Goal: Task Accomplishment & Management: Use online tool/utility

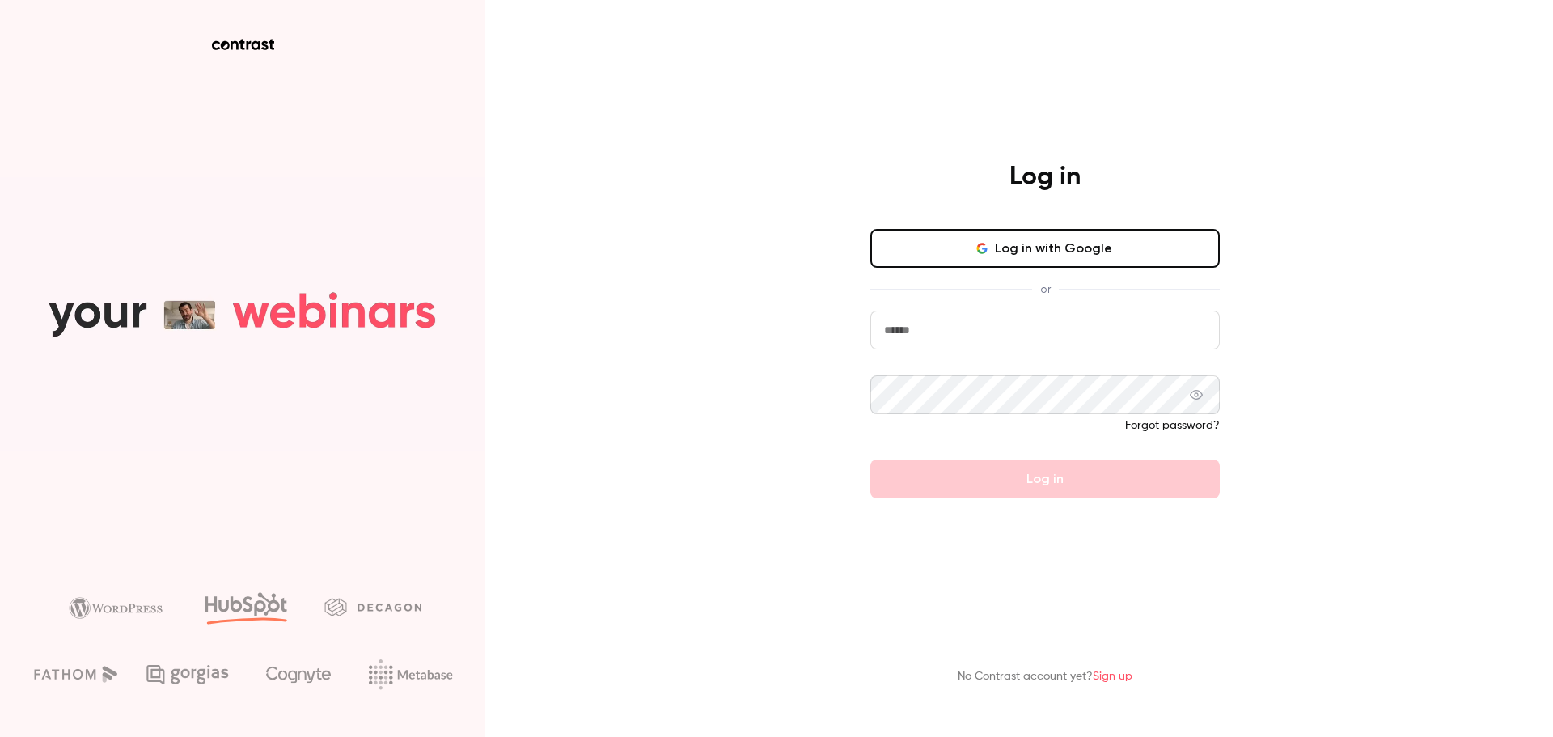
type input "**********"
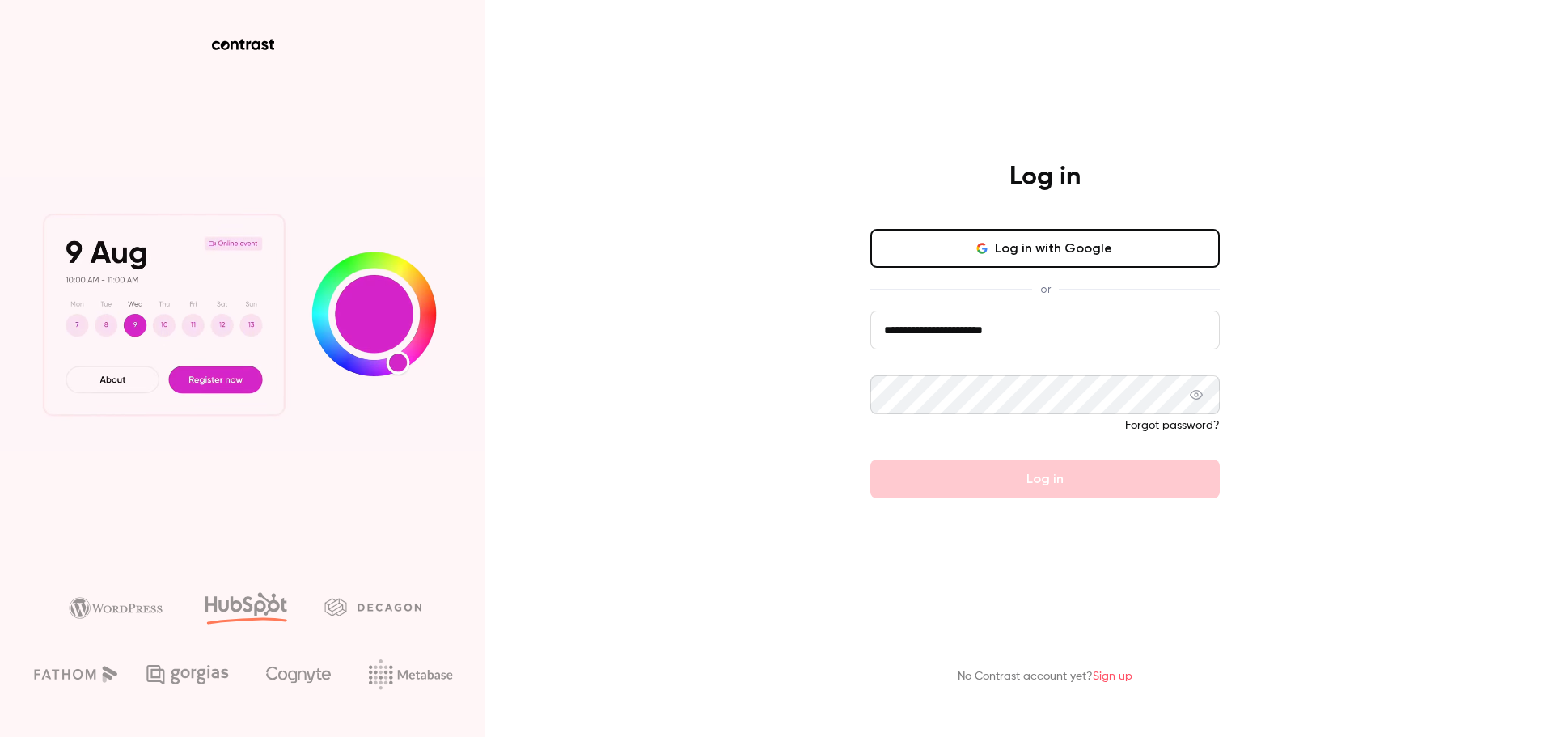
click at [1032, 481] on form "**********" at bounding box center [1046, 405] width 350 height 188
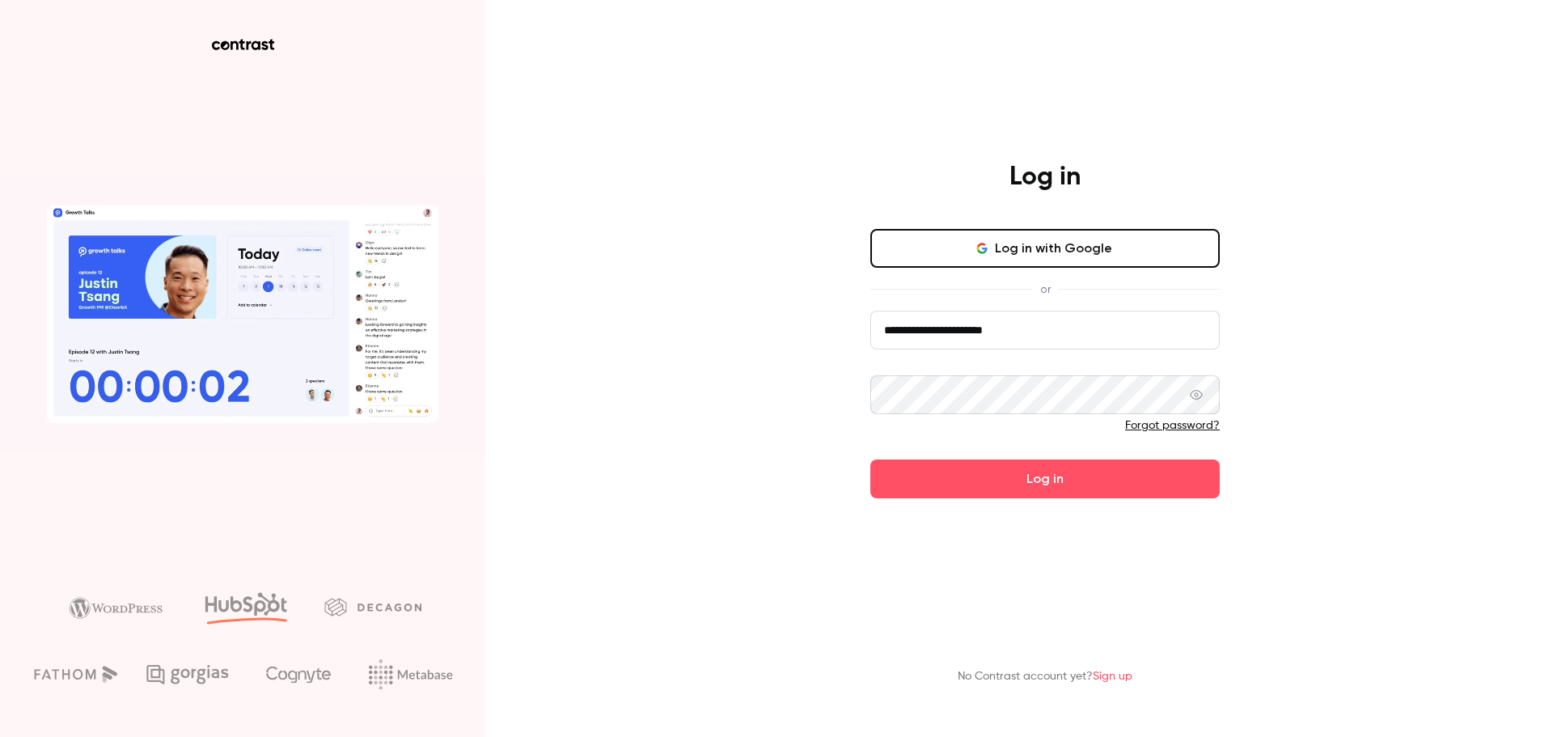
click at [1032, 481] on button "Log in" at bounding box center [1046, 479] width 350 height 39
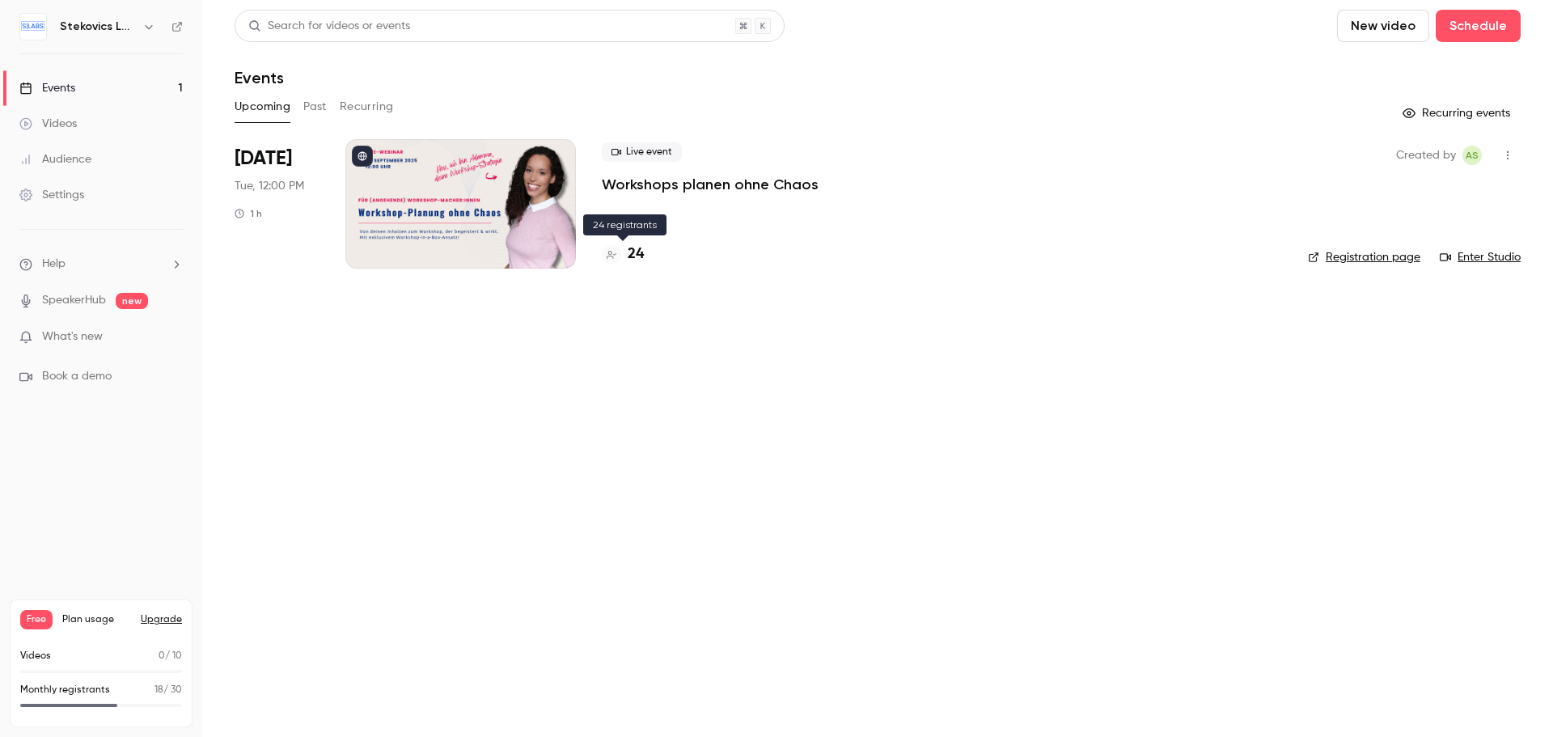
click at [639, 252] on h4 "24" at bounding box center [636, 255] width 16 height 22
